Goal: Find specific page/section: Find specific page/section

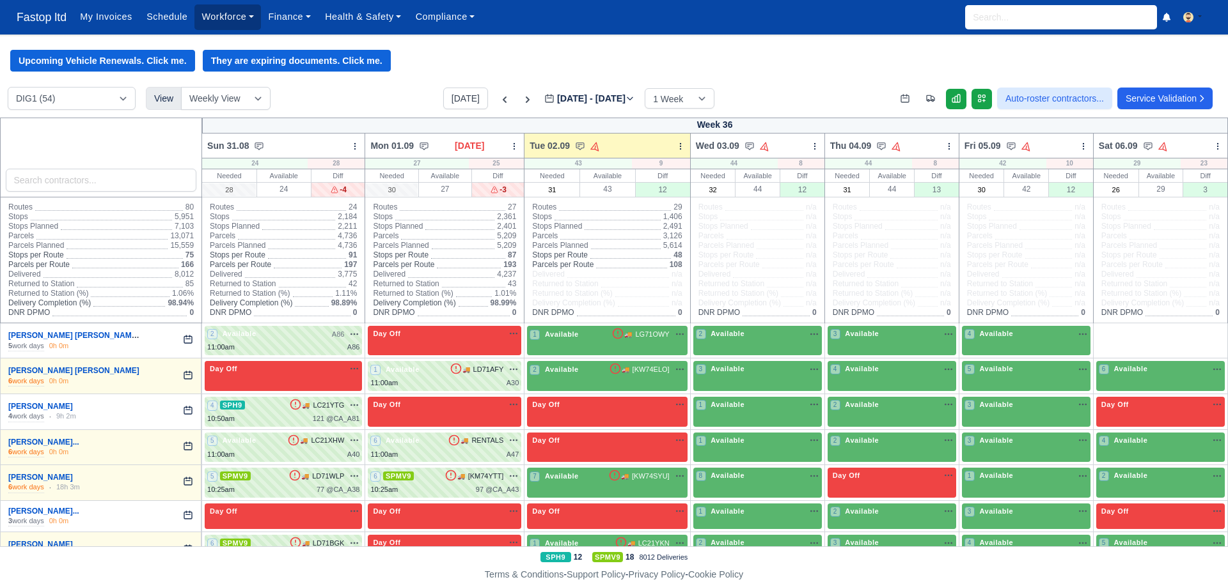
click at [234, 15] on link "Workforce" at bounding box center [227, 16] width 66 height 25
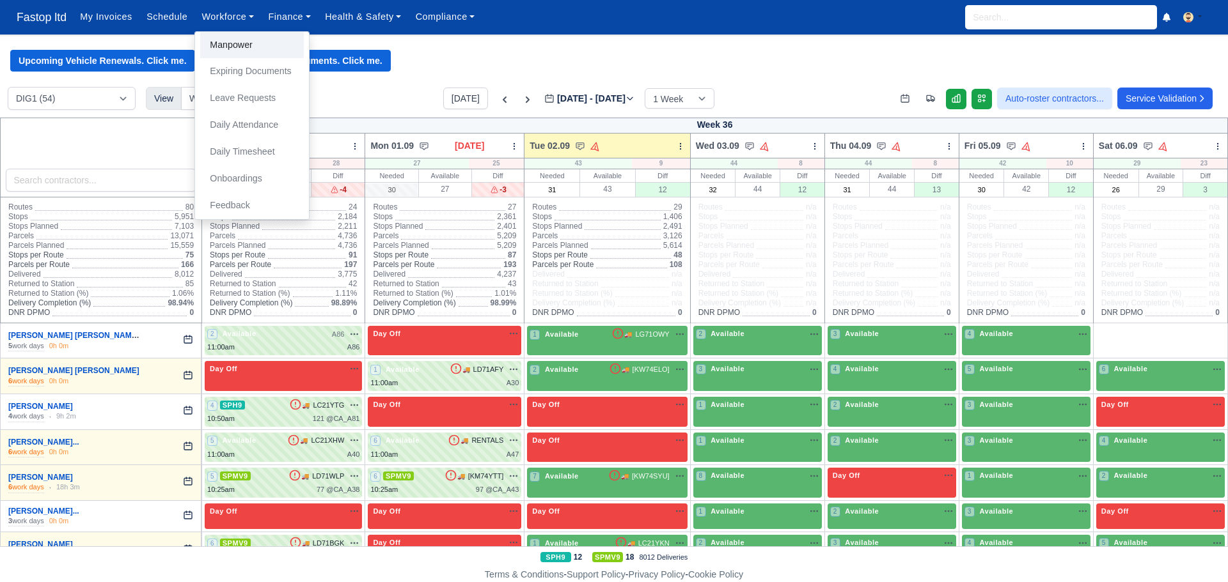
click at [236, 43] on link "Manpower" at bounding box center [252, 45] width 104 height 27
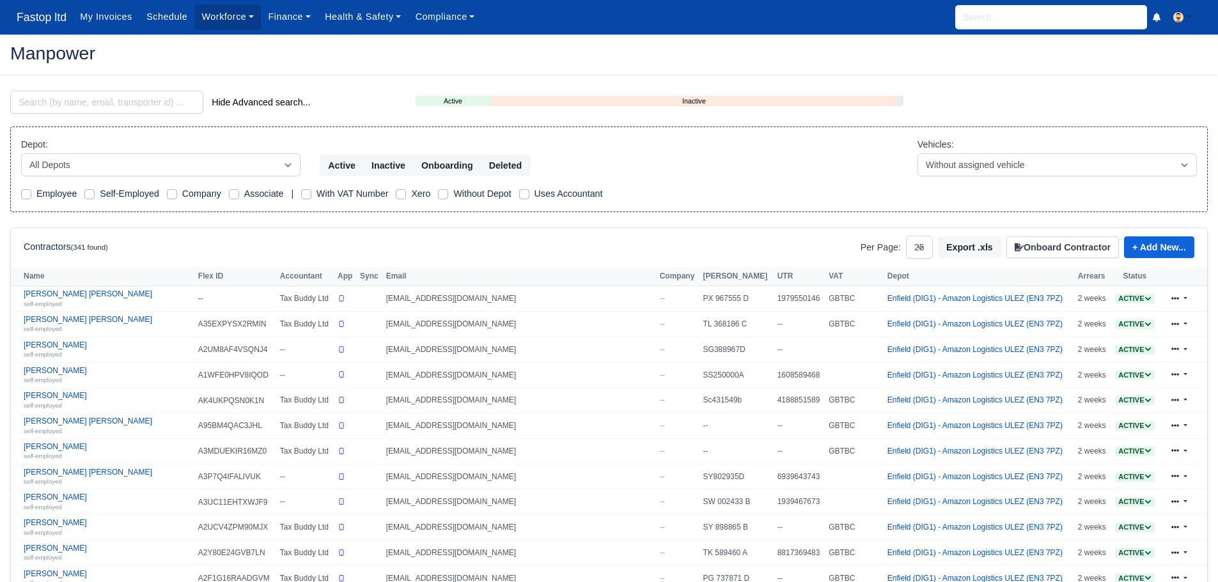
select select "25"
click at [76, 100] on input "search" at bounding box center [106, 102] width 193 height 23
type input "jabir"
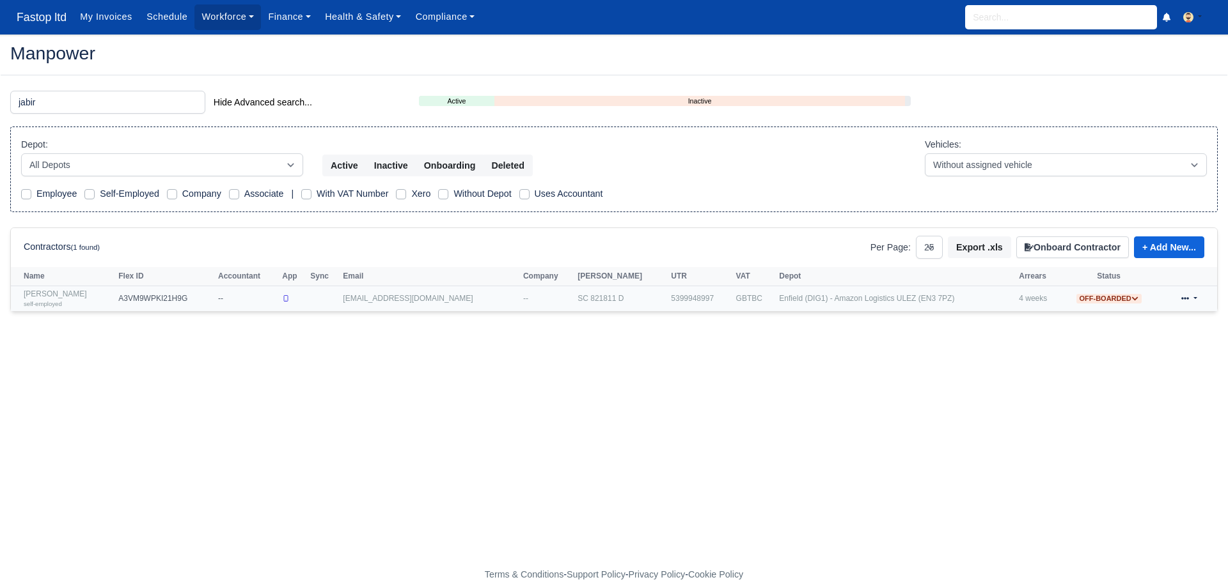
click at [69, 297] on link "Jabir Adan self-employed" at bounding box center [68, 299] width 88 height 19
